Goal: Task Accomplishment & Management: Complete application form

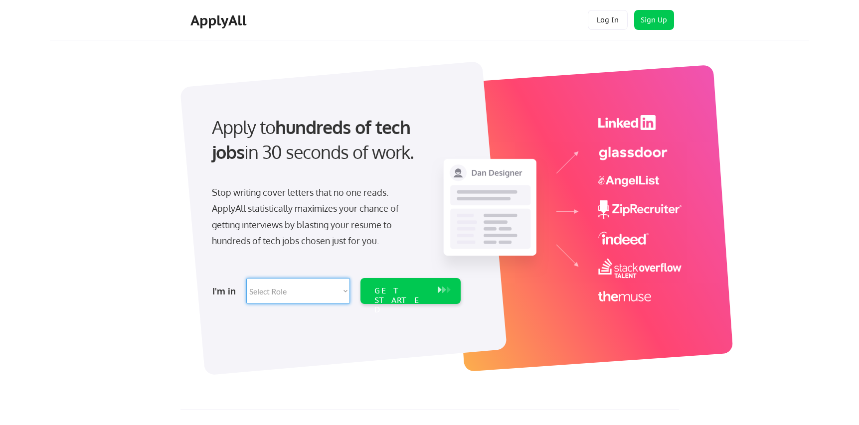
select select ""engineering""
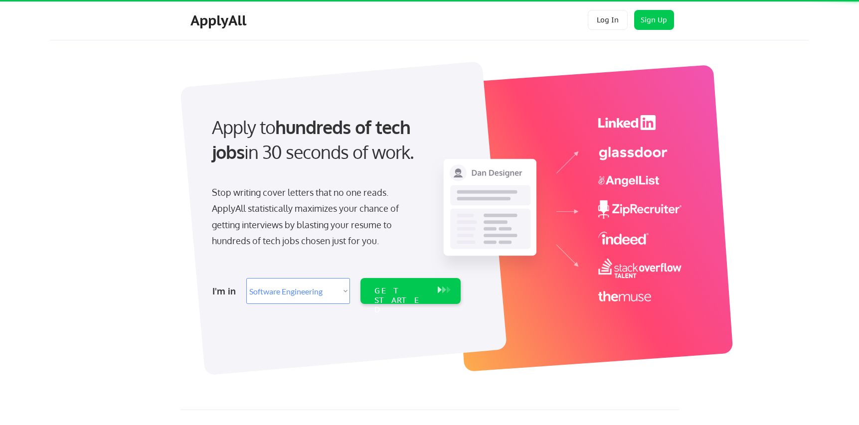
click at [412, 278] on div "I'm in Select Role Software Engineering Product Management Customer Success Sal…" at bounding box center [335, 291] width 279 height 35
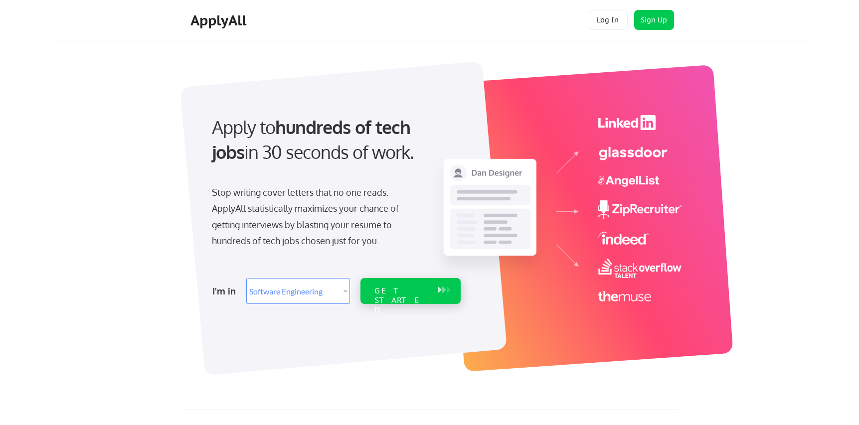
click at [412, 291] on div "GET STARTED" at bounding box center [401, 300] width 53 height 29
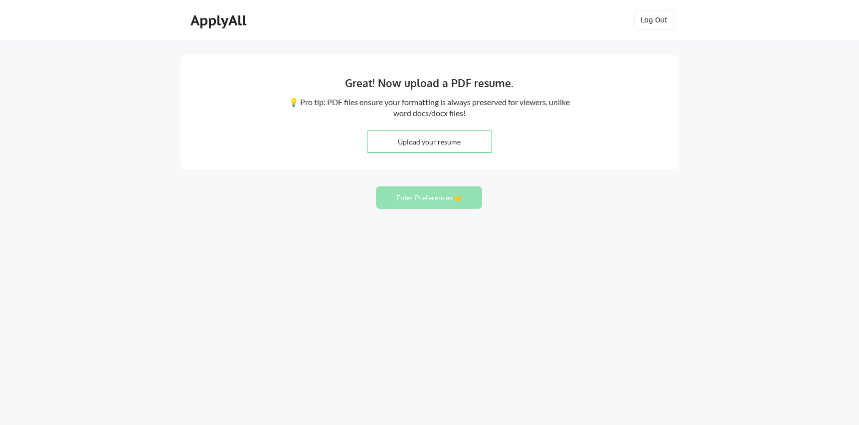
click at [434, 144] on input "file" at bounding box center [430, 141] width 124 height 21
type input "C:\fakepath\Ash_Andrien_Resume.docx.pdf"
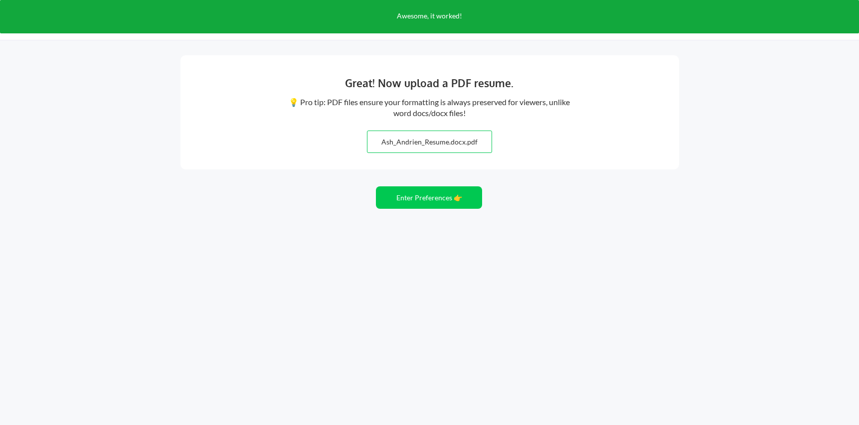
click at [418, 144] on input "file" at bounding box center [430, 141] width 124 height 21
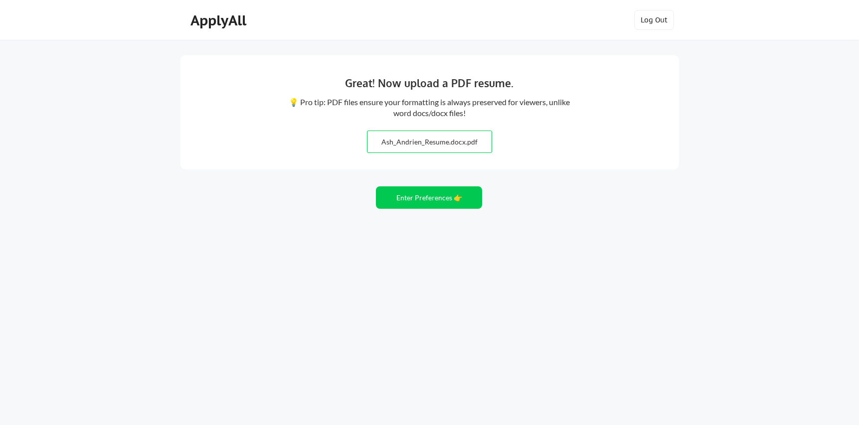
type input "C:\fakepath\Ash_Andrien_Resume.docx"
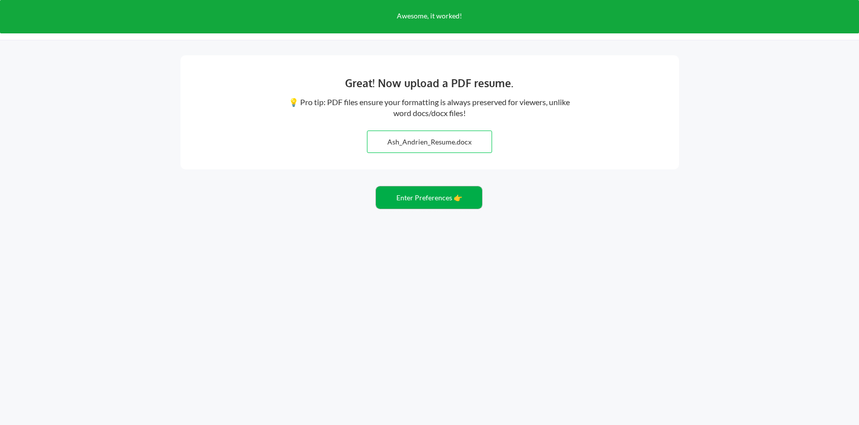
click at [442, 200] on button "Enter Preferences 👉" at bounding box center [429, 198] width 106 height 22
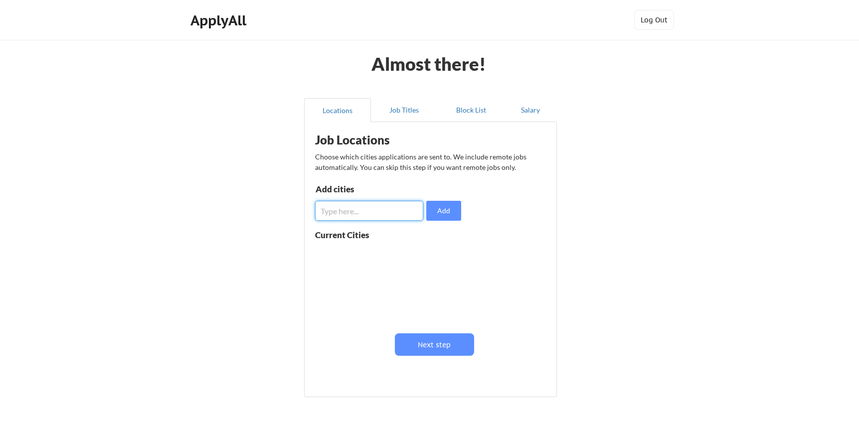
click at [371, 208] on input "input" at bounding box center [369, 211] width 108 height 20
type input "Philadelphia, PA"
click at [436, 212] on button "Add" at bounding box center [443, 211] width 35 height 20
click at [390, 212] on input "input" at bounding box center [369, 211] width 108 height 20
type input "Wilmington, DE"
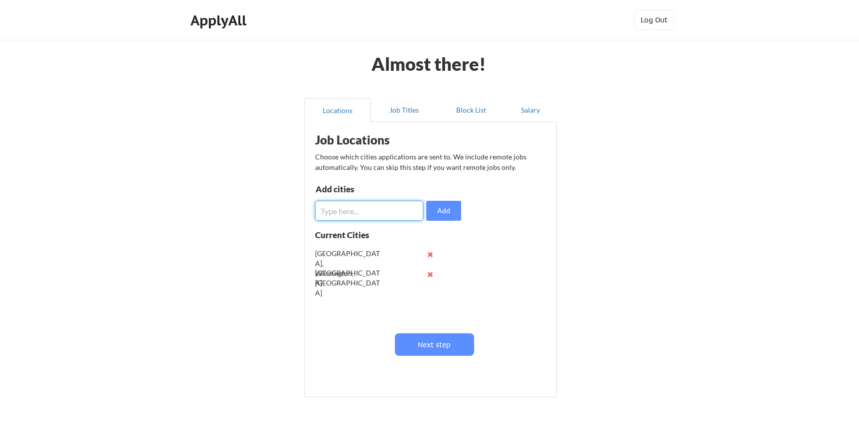
click at [394, 212] on input "input" at bounding box center [369, 211] width 108 height 20
type input "Camden, NJ"
click at [445, 212] on button "Add" at bounding box center [443, 211] width 35 height 20
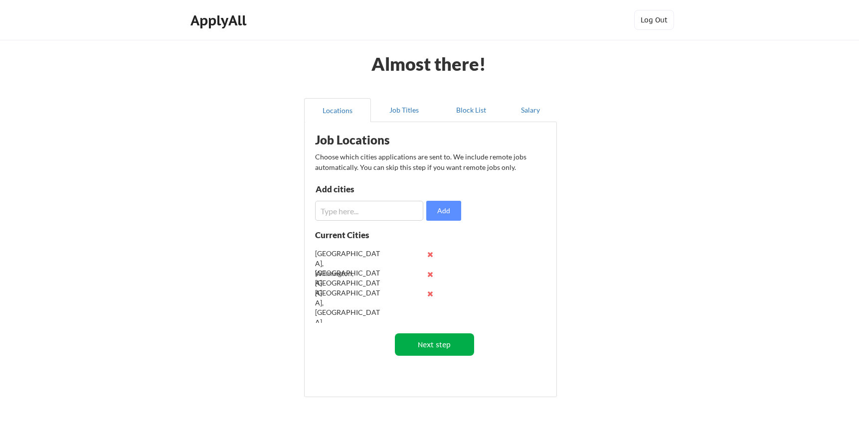
click at [437, 352] on button "Next step" at bounding box center [434, 345] width 79 height 22
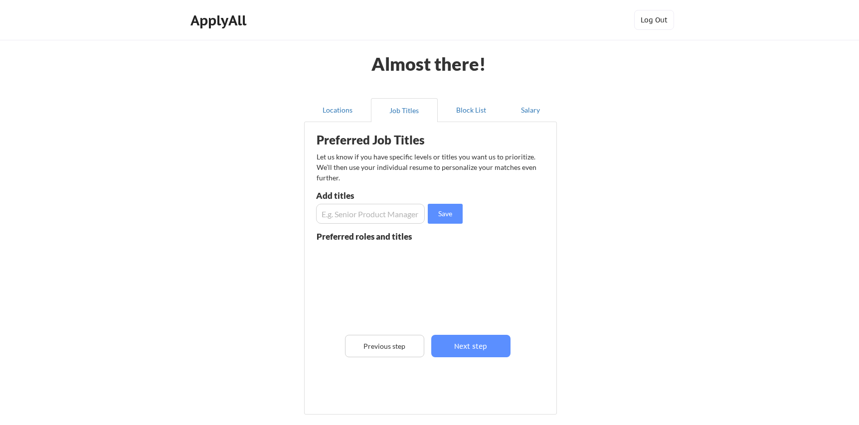
click at [363, 218] on input "input" at bounding box center [370, 214] width 109 height 20
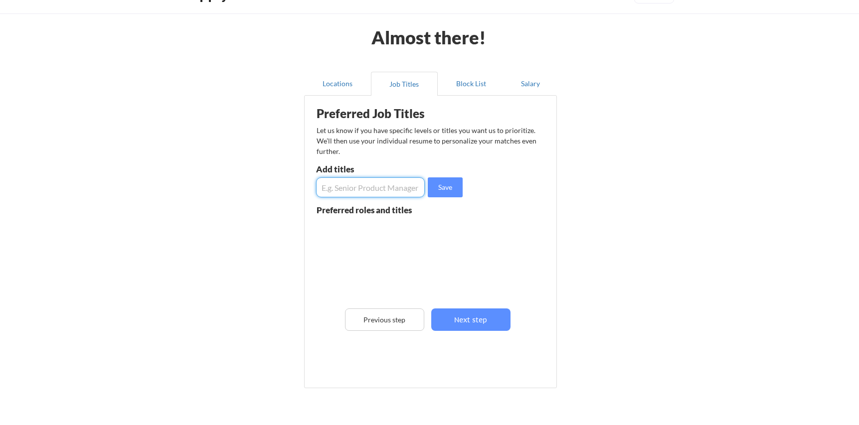
scroll to position [28, 0]
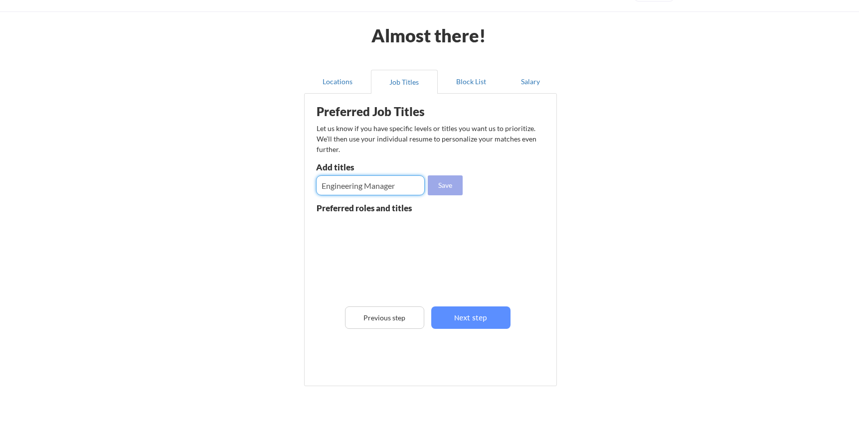
type input "Engineering Manager"
click at [456, 179] on button "Save" at bounding box center [445, 186] width 35 height 20
click at [385, 192] on input "input" at bounding box center [370, 186] width 109 height 20
type input "Senior Engineering Manager"
click at [454, 185] on button "Save" at bounding box center [445, 186] width 35 height 20
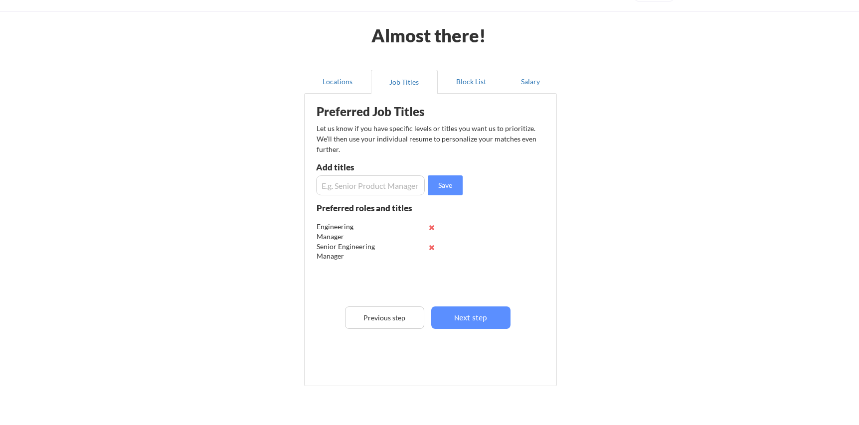
click at [379, 198] on div "Preferred Job Titles Let us know if you have specific levels or titles you want…" at bounding box center [433, 238] width 246 height 278
click at [379, 189] on input "input" at bounding box center [370, 186] width 109 height 20
type input "Senior Engineer"
click at [452, 190] on button "Save" at bounding box center [445, 186] width 35 height 20
click at [459, 319] on button "Next step" at bounding box center [470, 318] width 79 height 22
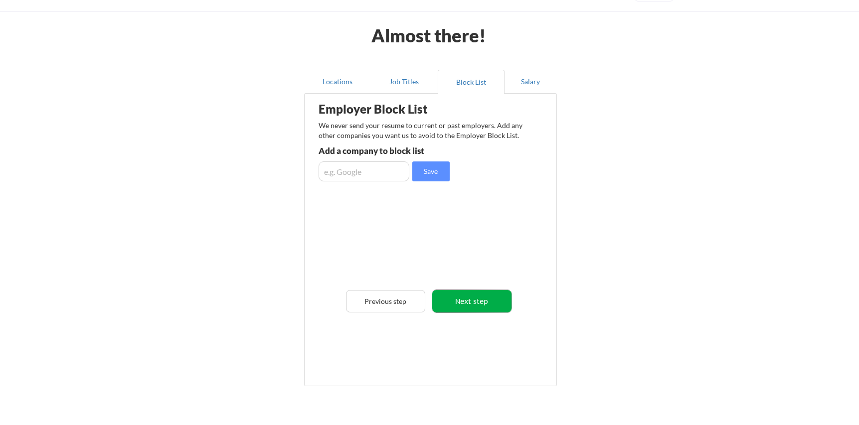
click at [472, 301] on button "Next step" at bounding box center [471, 301] width 79 height 22
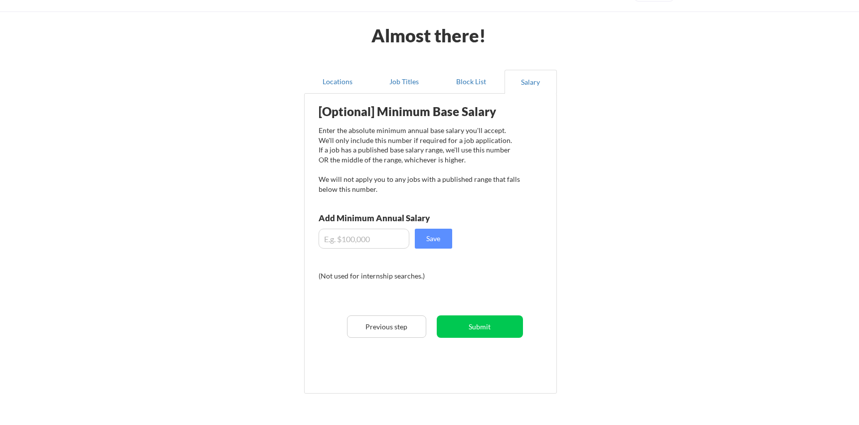
click at [384, 238] on input "input" at bounding box center [364, 239] width 91 height 20
type input "$175,000"
click at [444, 238] on button "Save" at bounding box center [433, 239] width 37 height 20
click at [507, 330] on button "Submit" at bounding box center [480, 327] width 86 height 22
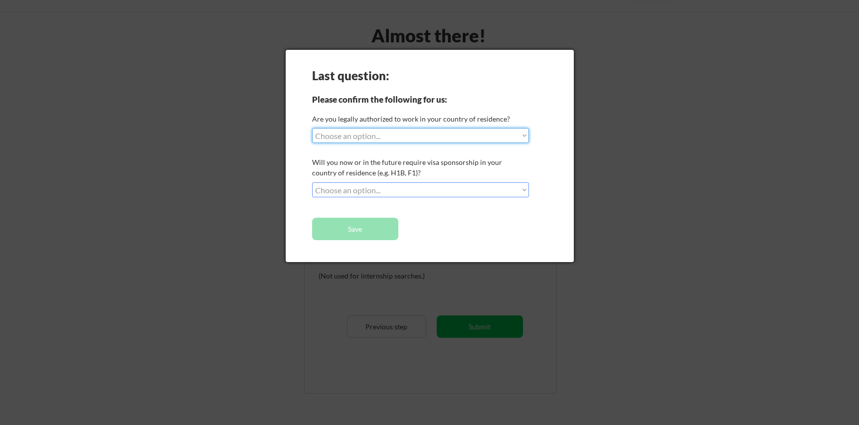
select select ""yes__i_am_a_us_citizen""
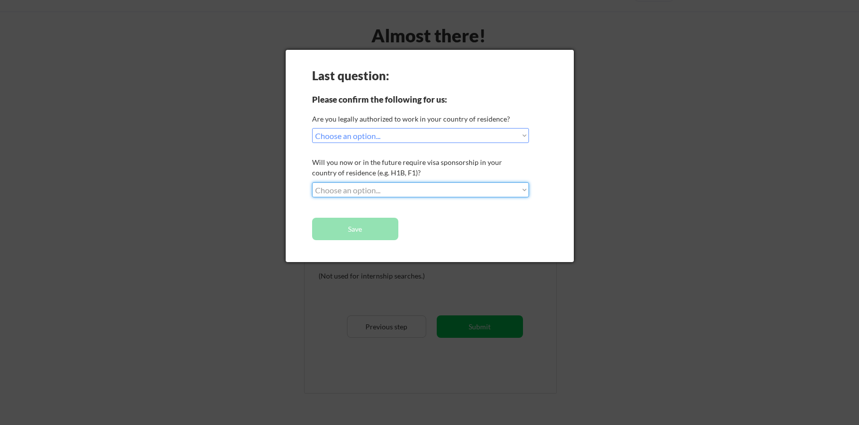
select select ""no__i_will_not_need_sponsorship""
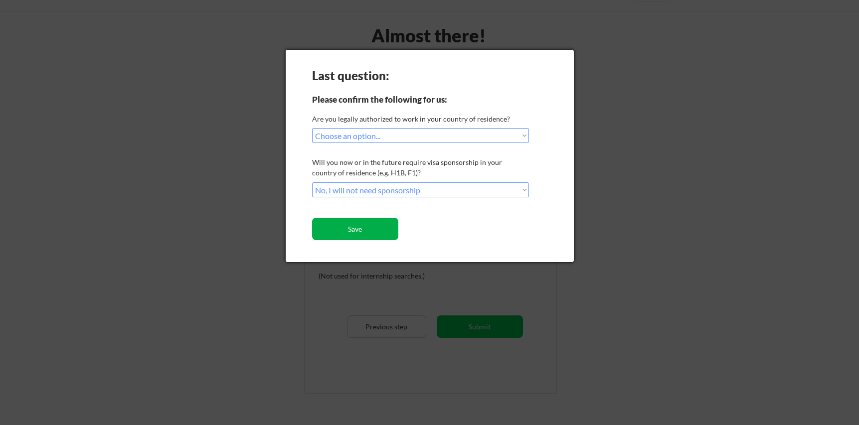
click at [378, 228] on button "Save" at bounding box center [355, 229] width 86 height 22
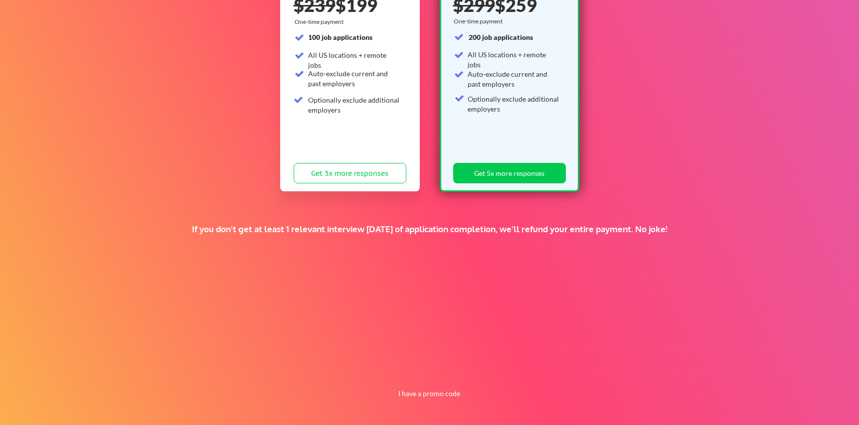
scroll to position [160, 0]
